Goal: Information Seeking & Learning: Learn about a topic

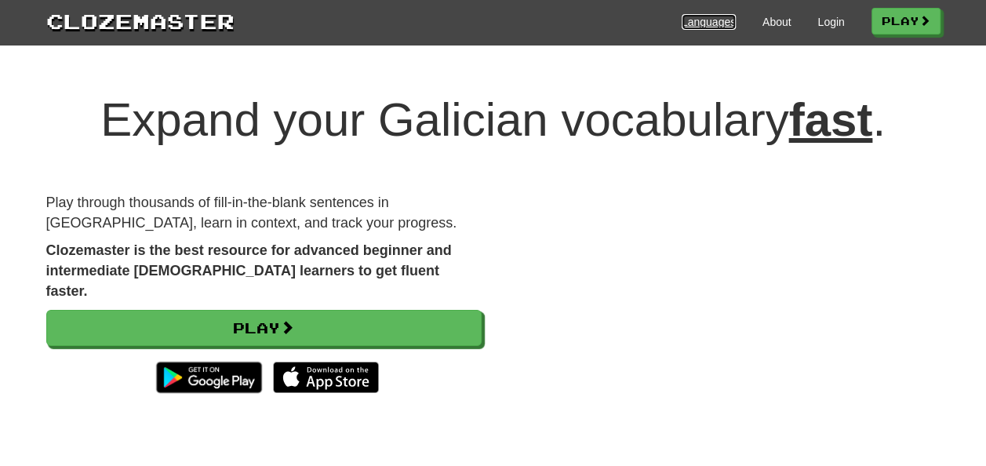
click at [698, 27] on link "Languages" at bounding box center [708, 22] width 54 height 16
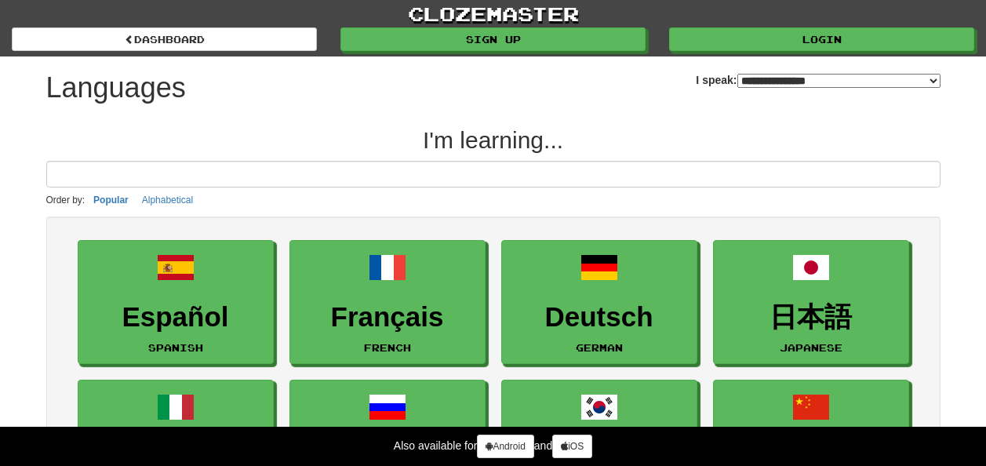
select select "*******"
click at [199, 165] on input at bounding box center [493, 174] width 894 height 27
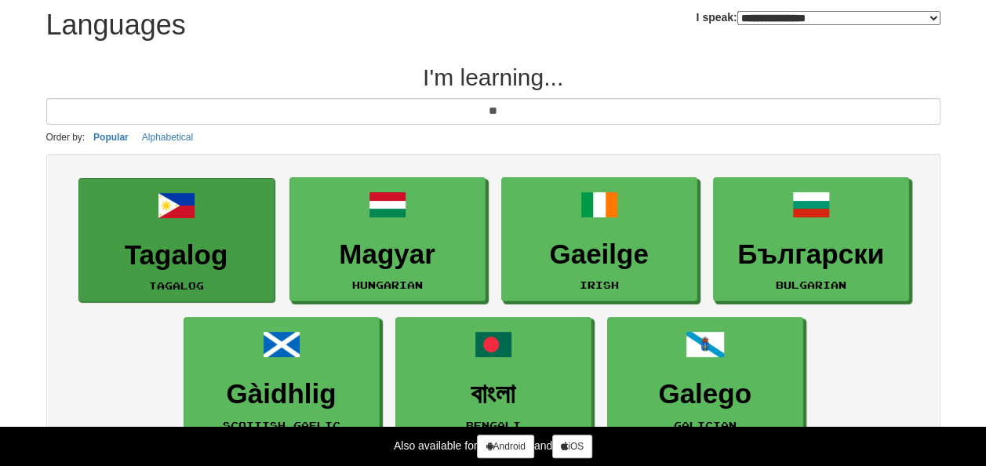
scroll to position [157, 0]
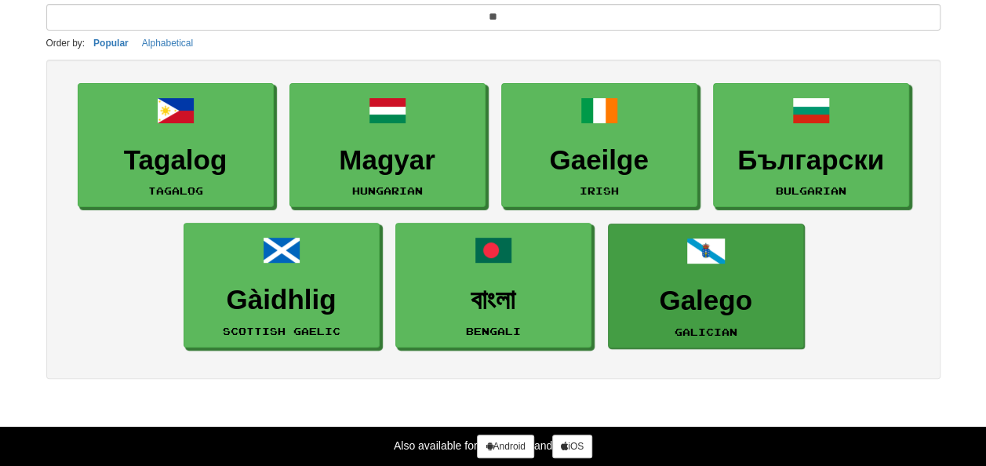
type input "**"
click at [703, 265] on span at bounding box center [706, 251] width 38 height 38
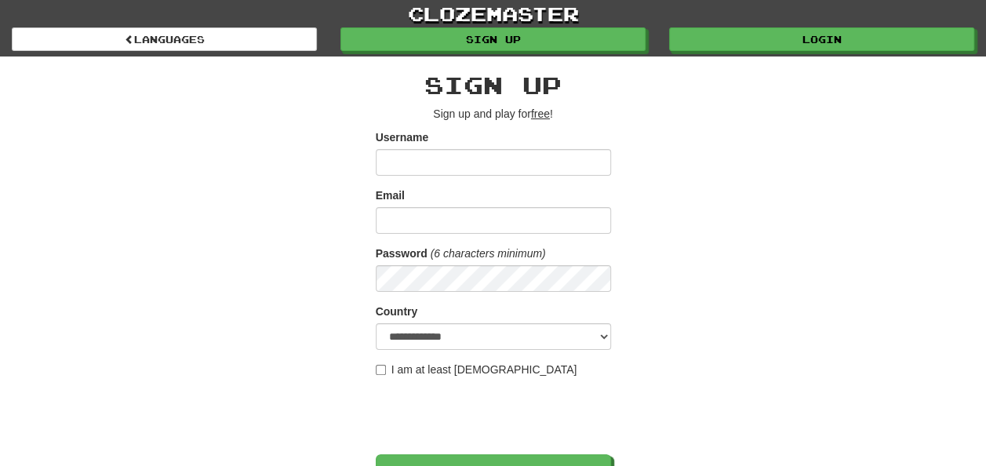
scroll to position [392, 0]
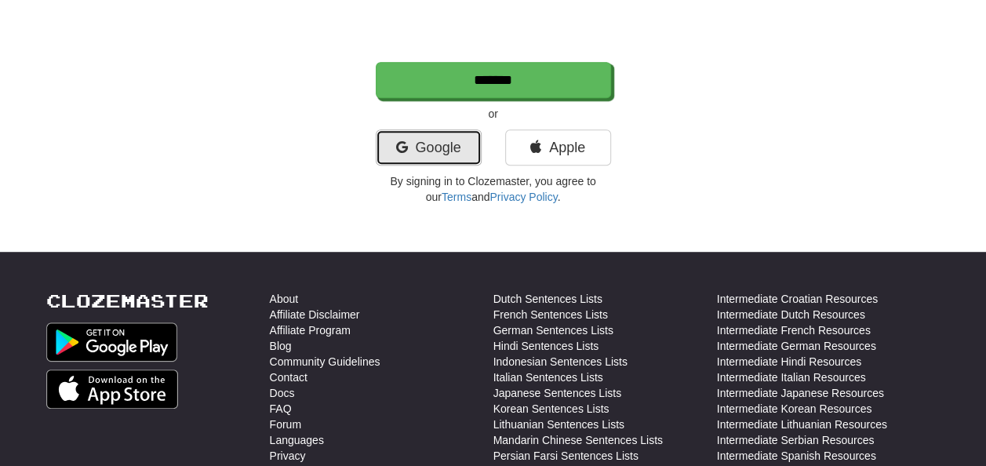
click at [444, 143] on link "Google" at bounding box center [429, 147] width 106 height 36
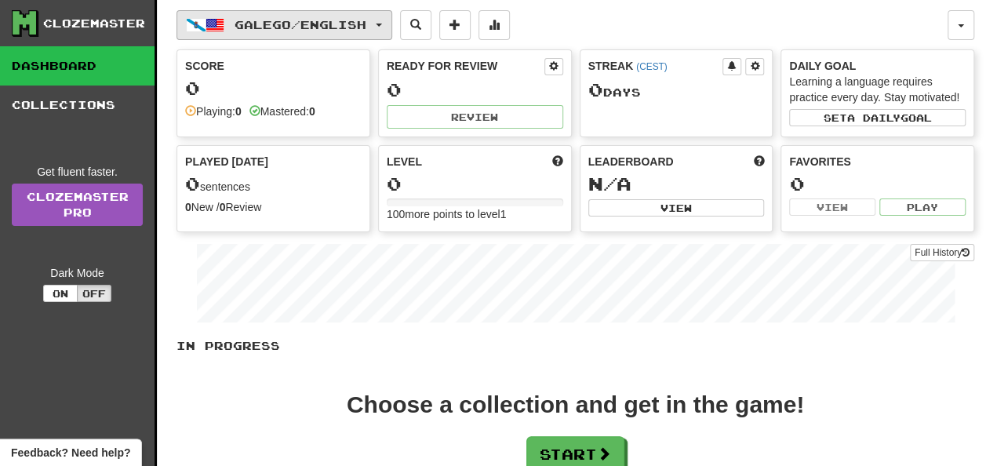
click at [381, 29] on button "Galego / English" at bounding box center [284, 25] width 216 height 30
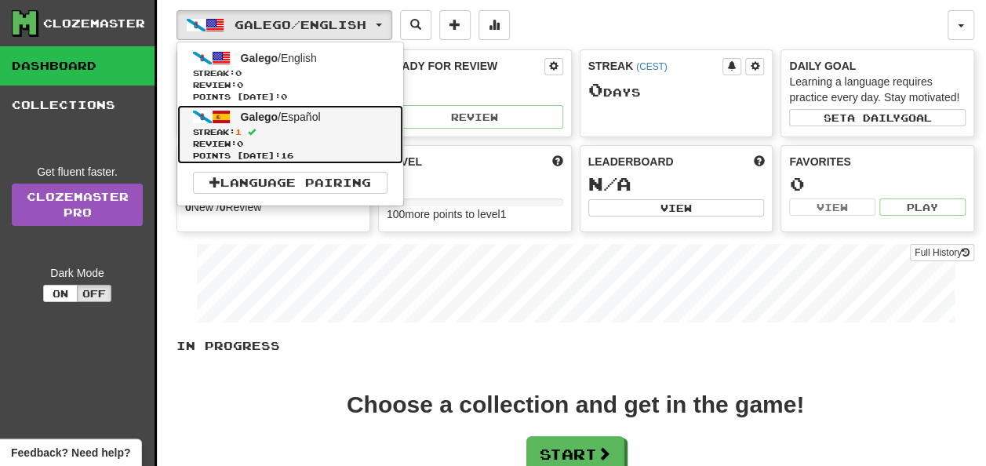
click at [309, 130] on span "Streak: 1" at bounding box center [290, 132] width 194 height 12
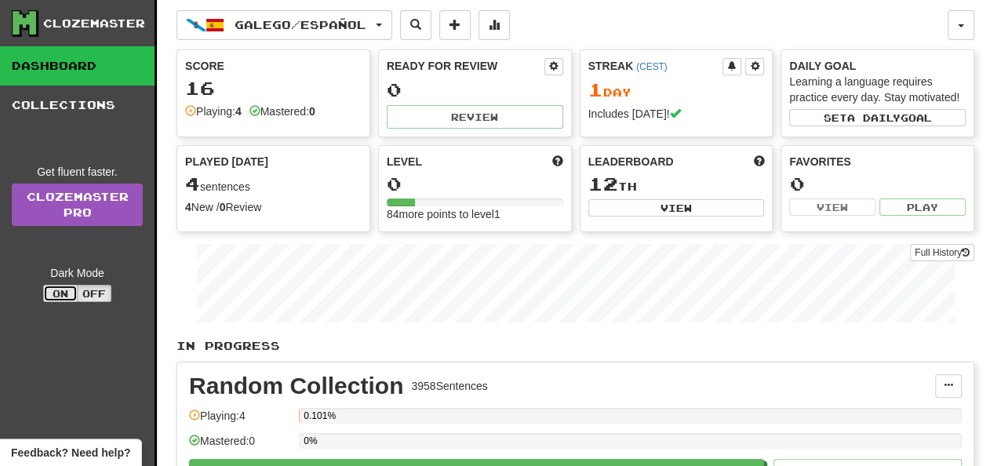
click at [64, 289] on button "On" at bounding box center [60, 293] width 34 height 17
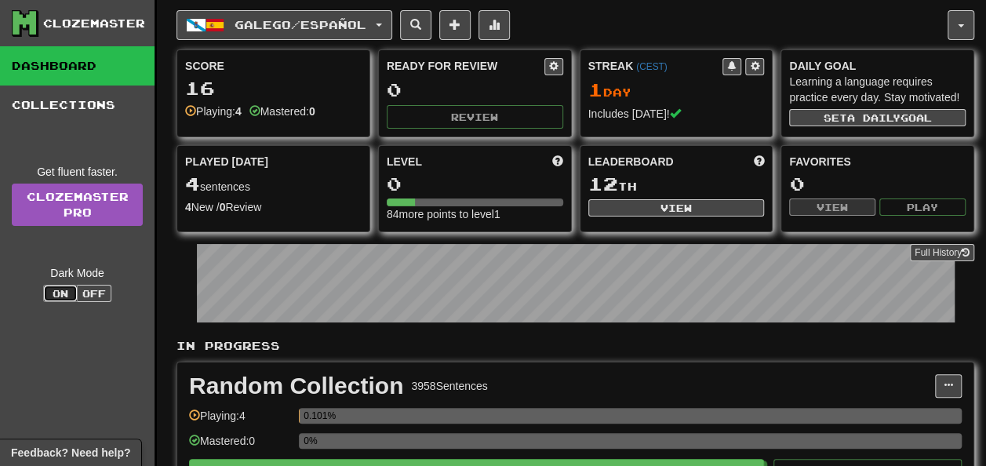
click at [62, 294] on button "On" at bounding box center [60, 293] width 34 height 17
click at [89, 290] on button "Off" at bounding box center [94, 293] width 34 height 17
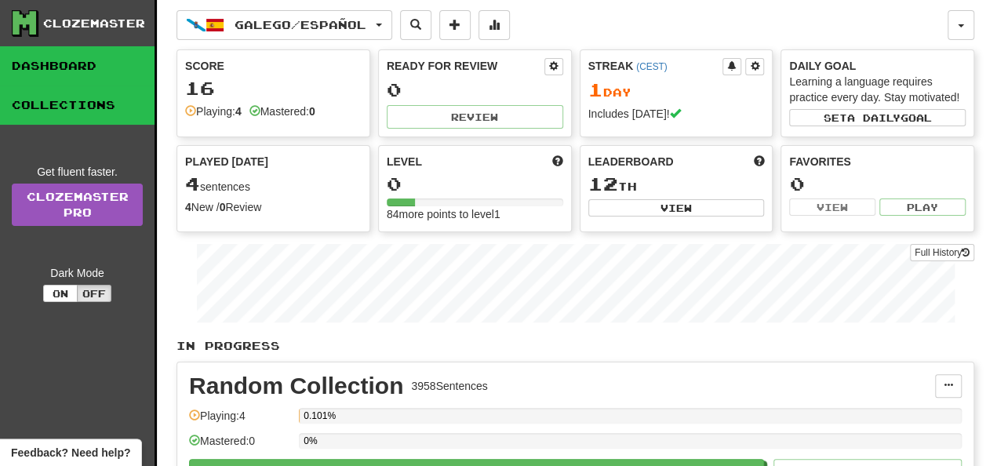
click at [26, 100] on link "Collections" at bounding box center [77, 104] width 154 height 39
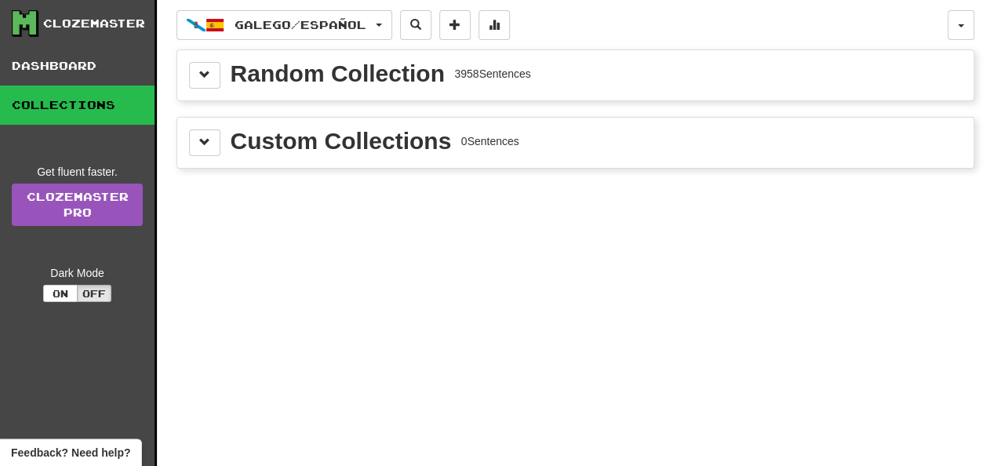
click at [391, 80] on div "Random Collection" at bounding box center [338, 74] width 214 height 24
click at [198, 82] on button at bounding box center [204, 75] width 31 height 27
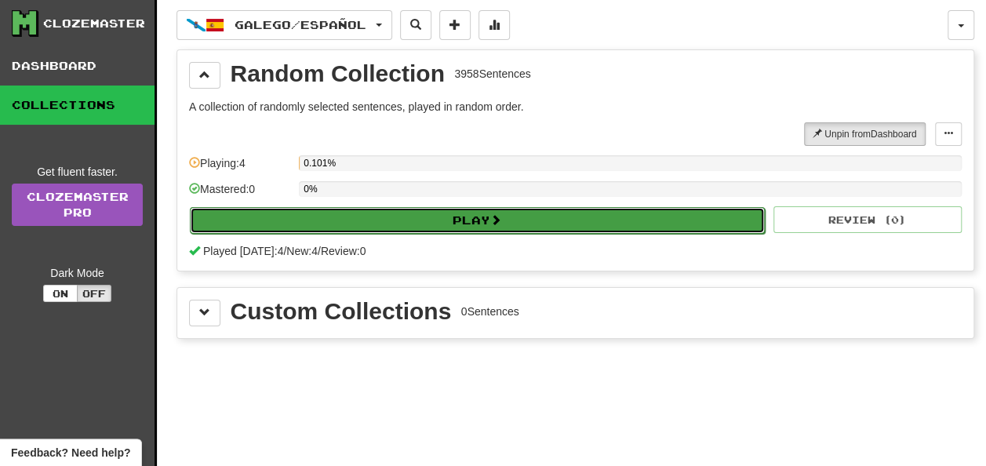
click at [656, 213] on button "Play" at bounding box center [477, 220] width 575 height 27
select select "**"
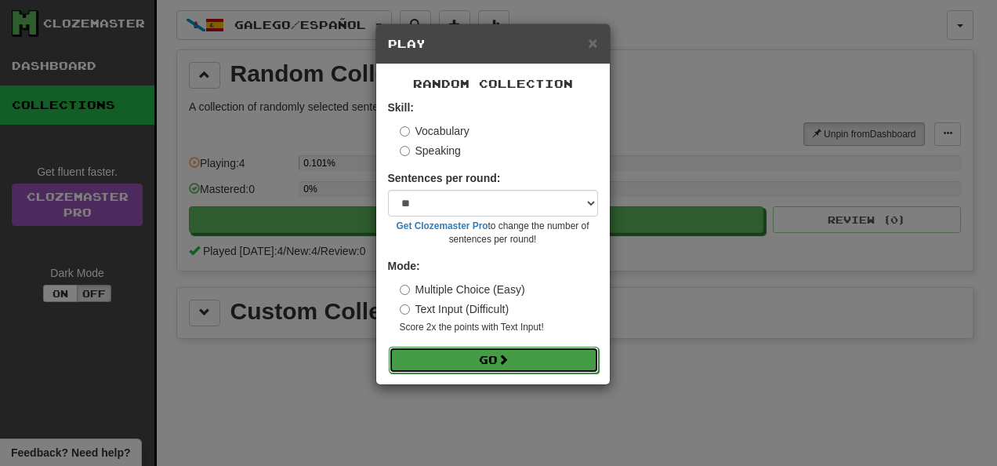
click at [509, 356] on span at bounding box center [503, 359] width 11 height 11
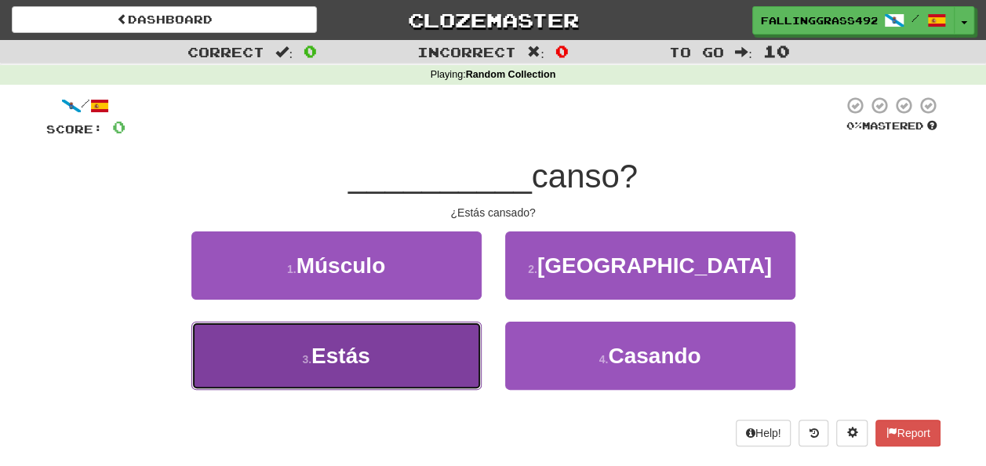
click at [321, 351] on span "Estás" at bounding box center [340, 355] width 59 height 24
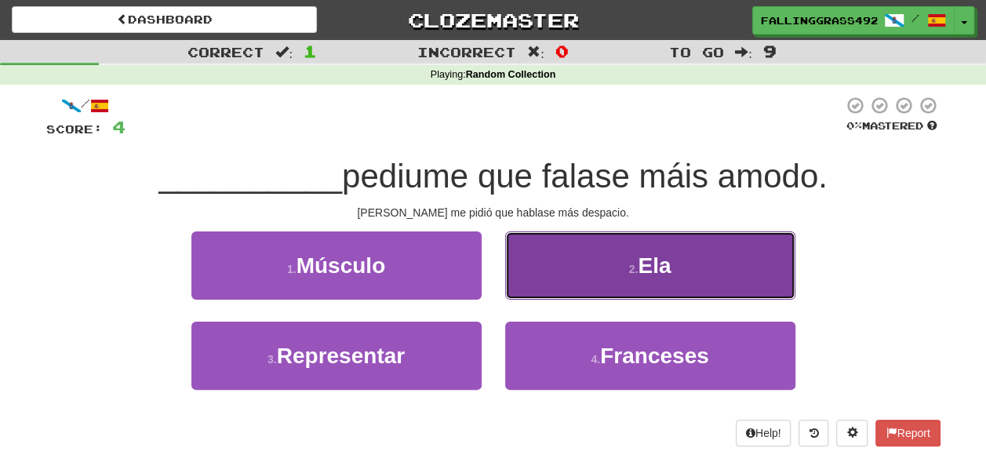
click at [625, 270] on button "2 . Ela" at bounding box center [650, 265] width 290 height 68
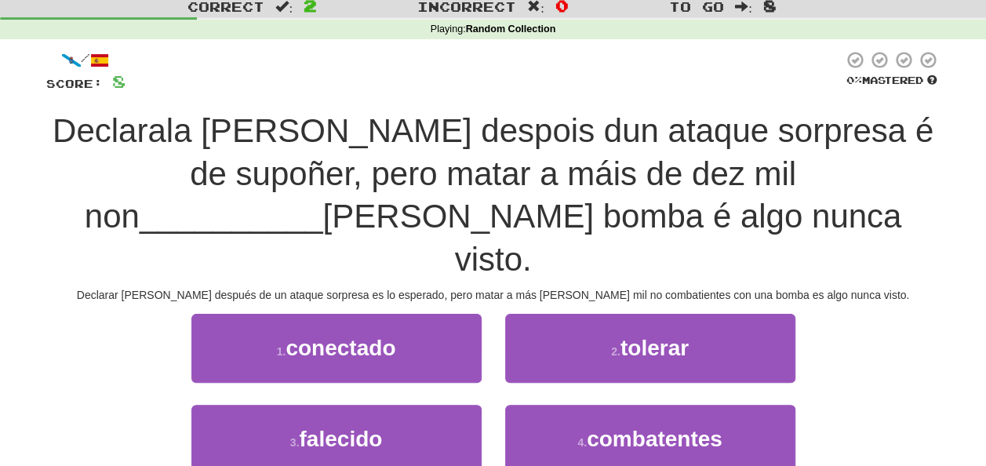
scroll to position [78, 0]
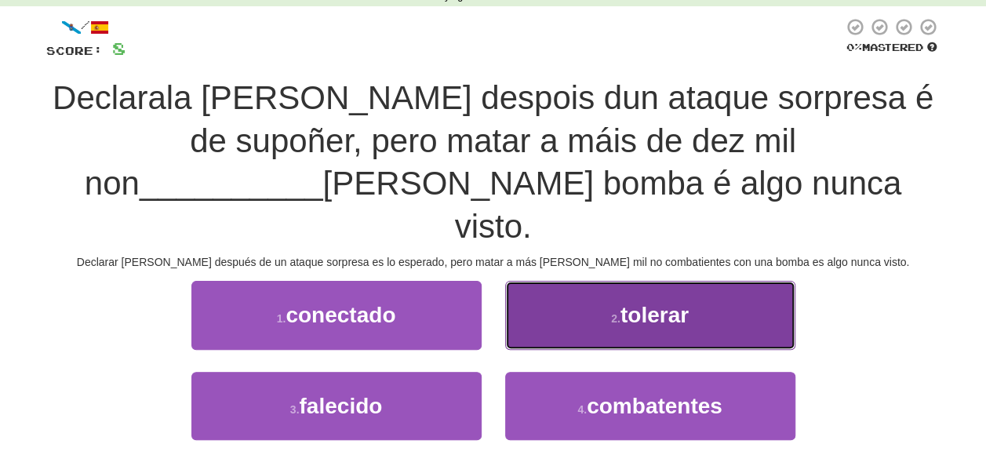
click at [695, 281] on button "2 . tolerar" at bounding box center [650, 315] width 290 height 68
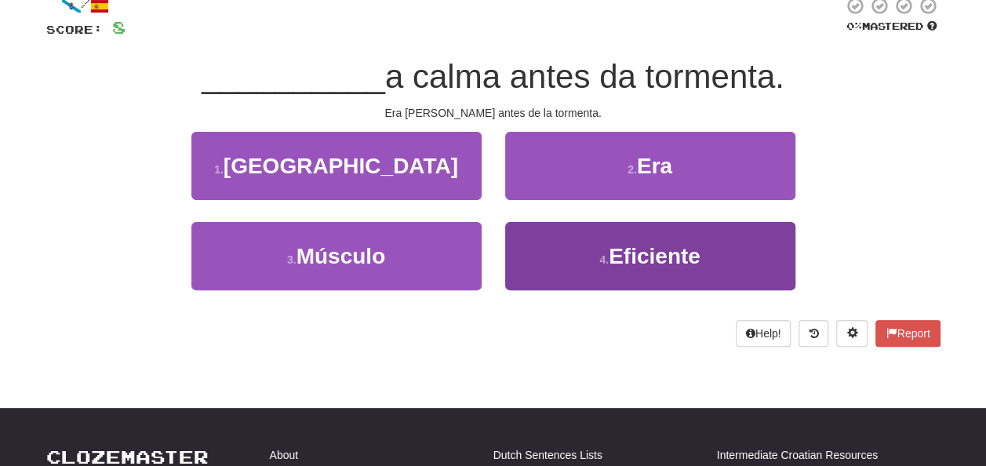
scroll to position [68, 0]
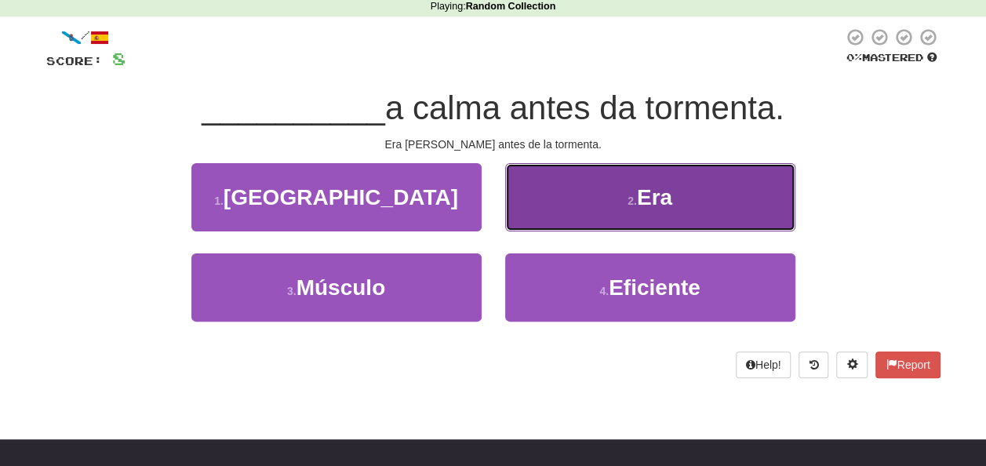
click at [668, 203] on span "Era" at bounding box center [654, 197] width 35 height 24
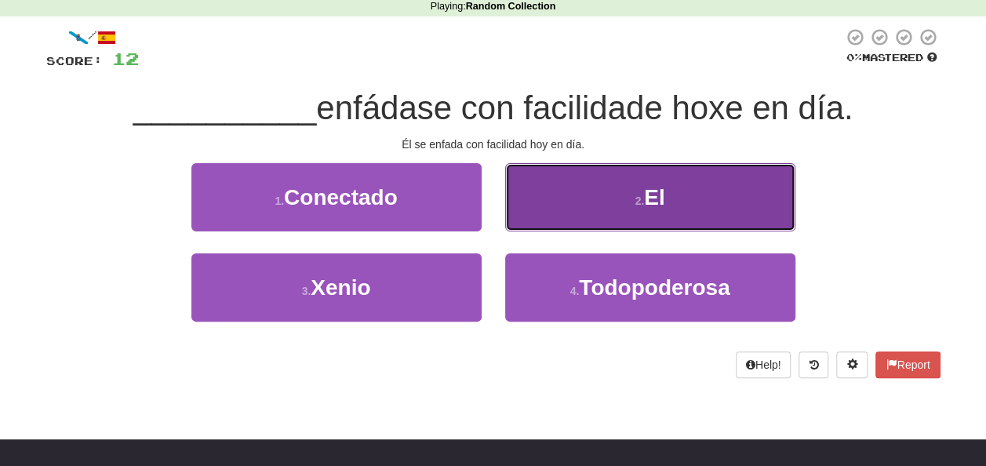
click at [666, 201] on button "2 . El" at bounding box center [650, 197] width 290 height 68
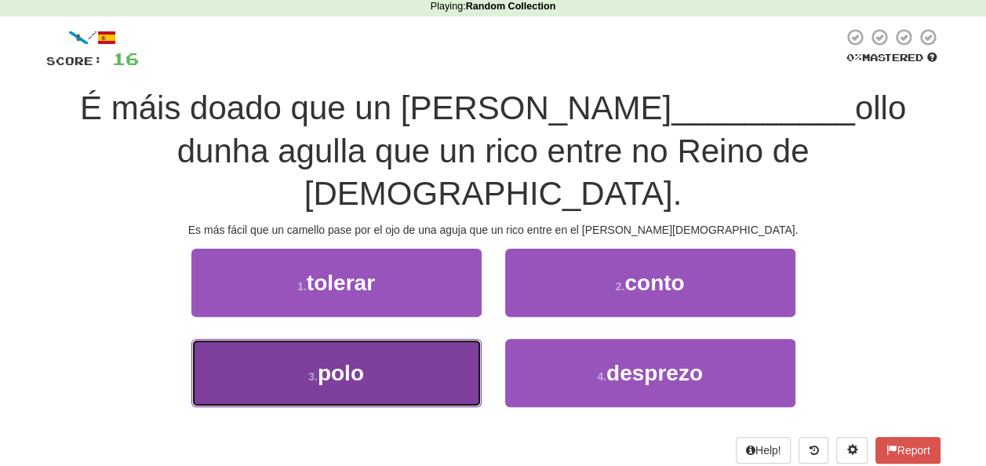
click at [248, 339] on button "3 . polo" at bounding box center [336, 373] width 290 height 68
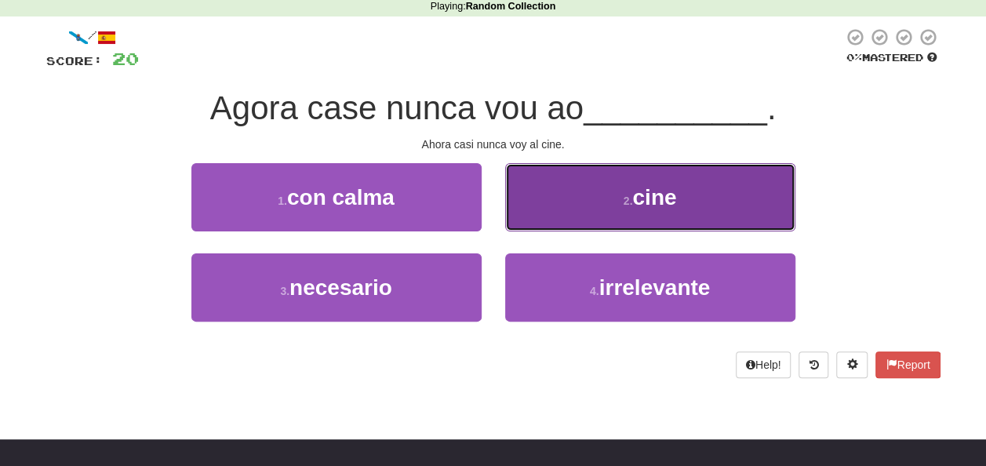
click at [721, 185] on button "2 . cine" at bounding box center [650, 197] width 290 height 68
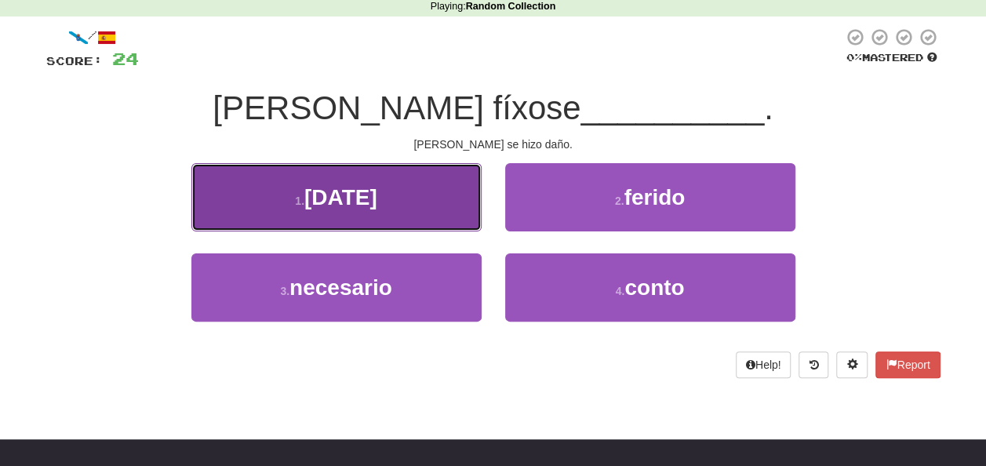
click at [424, 183] on button "1 . dano" at bounding box center [336, 197] width 290 height 68
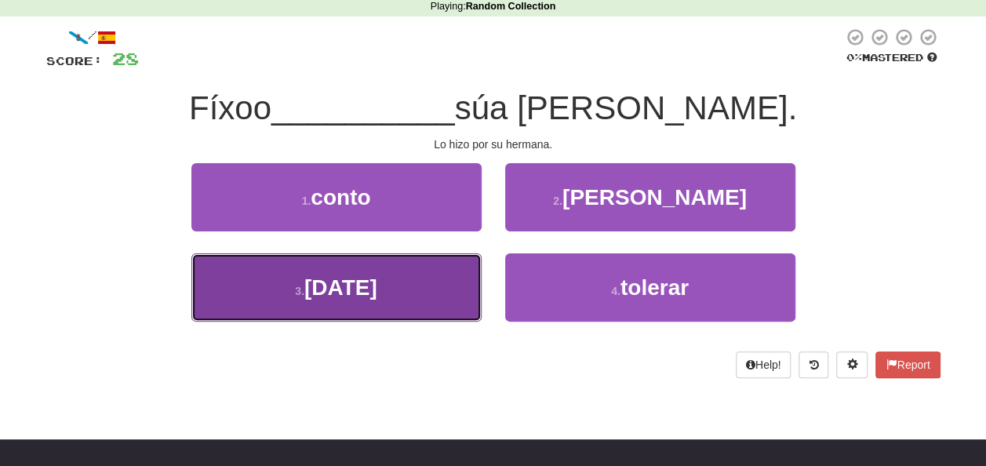
click at [357, 299] on button "3 . pola" at bounding box center [336, 287] width 290 height 68
